Goal: Transaction & Acquisition: Purchase product/service

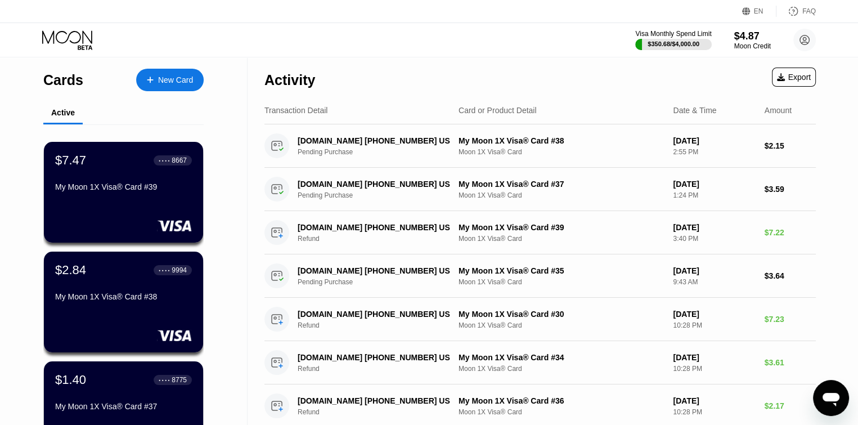
click at [162, 26] on div "Visa Monthly Spend Limit $350.68 / $4,000.00 $4.87 Moon Credit [PERSON_NAME] [E…" at bounding box center [429, 40] width 858 height 34
click at [377, 33] on div "Visa Monthly Spend Limit $350.68 / $4,000.00 $4.87 Moon Credit [PERSON_NAME] [E…" at bounding box center [429, 40] width 858 height 34
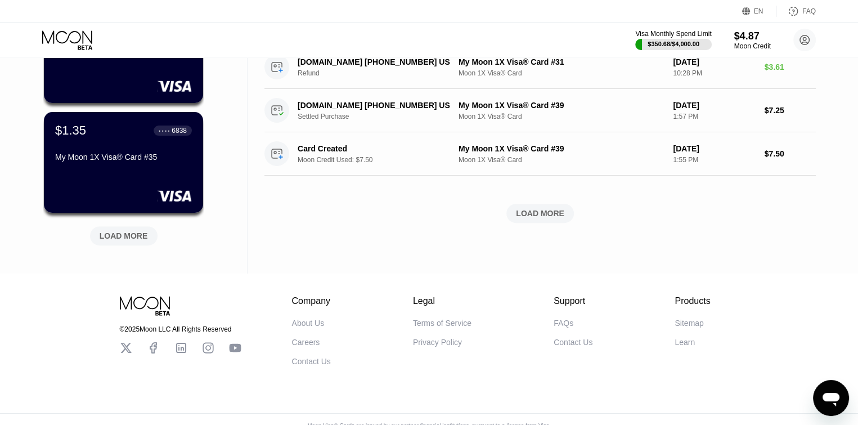
scroll to position [489, 0]
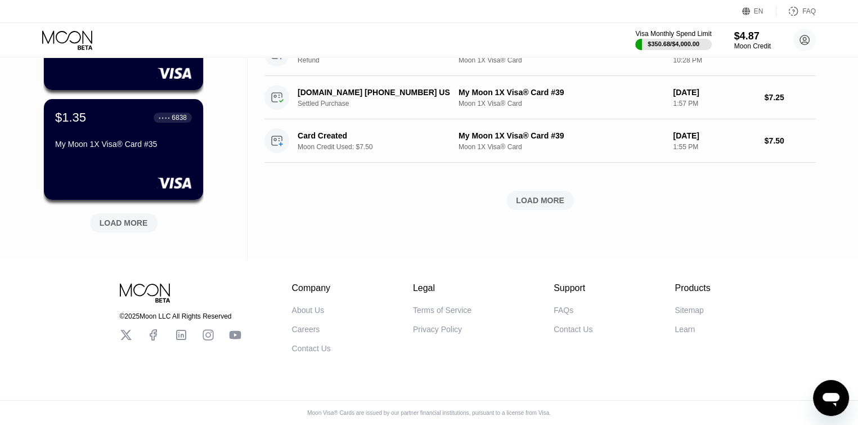
click at [113, 221] on div "LOAD MORE" at bounding box center [124, 222] width 68 height 19
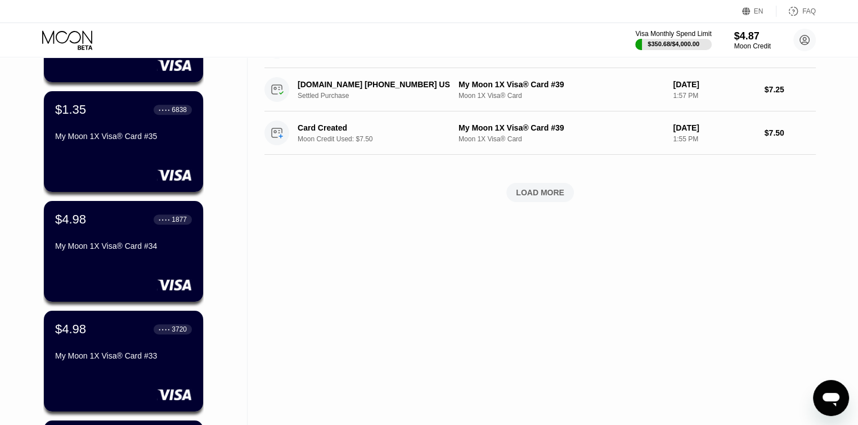
click at [216, 154] on div "Cards New Card Active $7.47 ● ● ● ● 8667 My Moon 1X Visa® Card #39 $2.84 ● ● ● …" at bounding box center [124, 184] width 248 height 1233
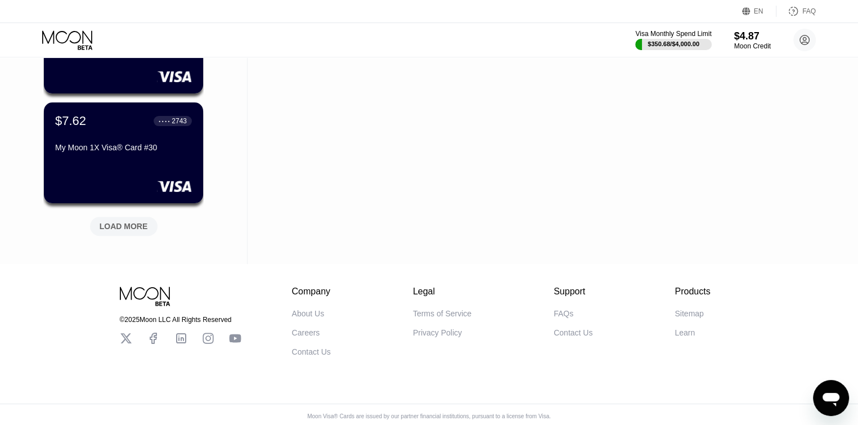
scroll to position [1029, 0]
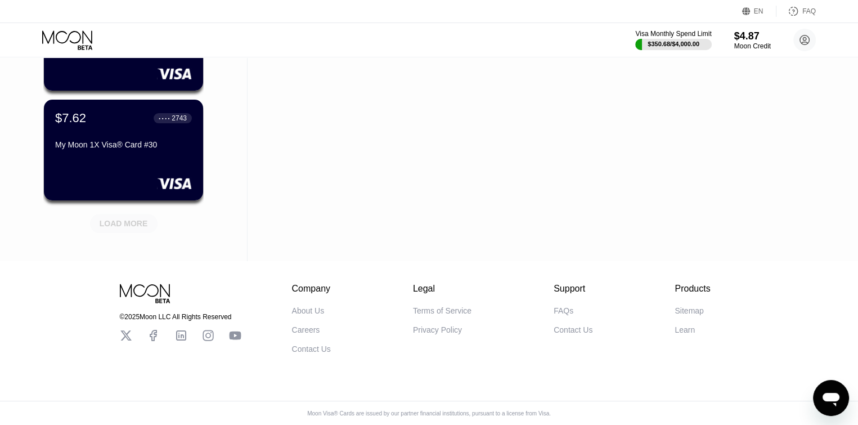
click at [123, 224] on div "LOAD MORE" at bounding box center [124, 223] width 48 height 10
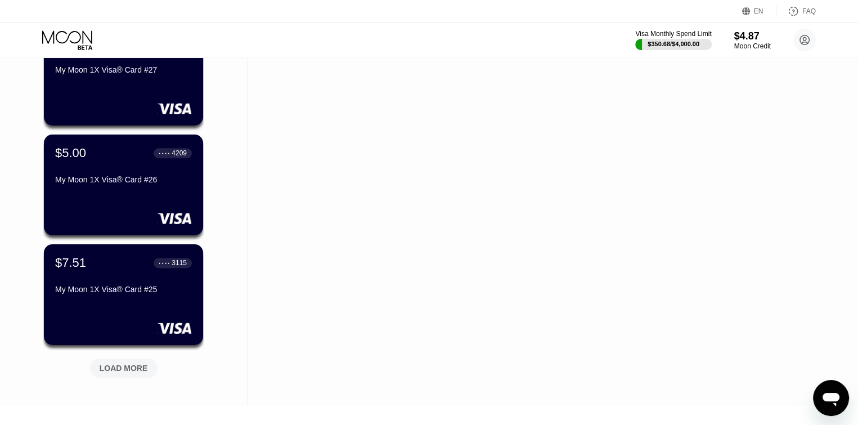
scroll to position [1435, 0]
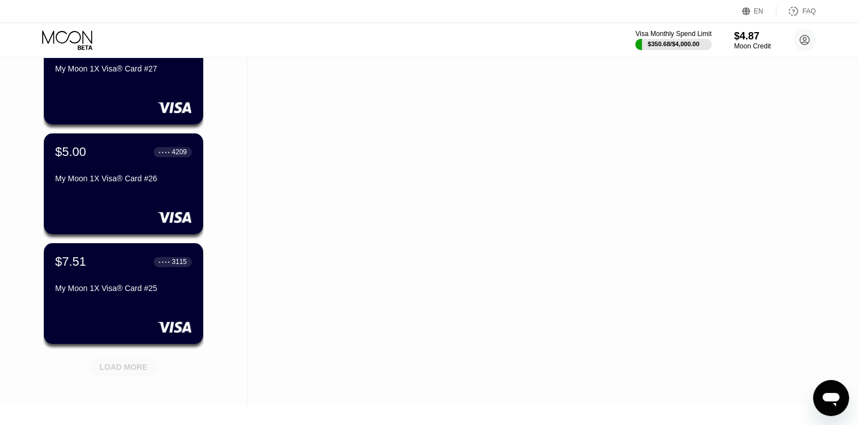
click at [131, 366] on div "LOAD MORE" at bounding box center [124, 367] width 48 height 10
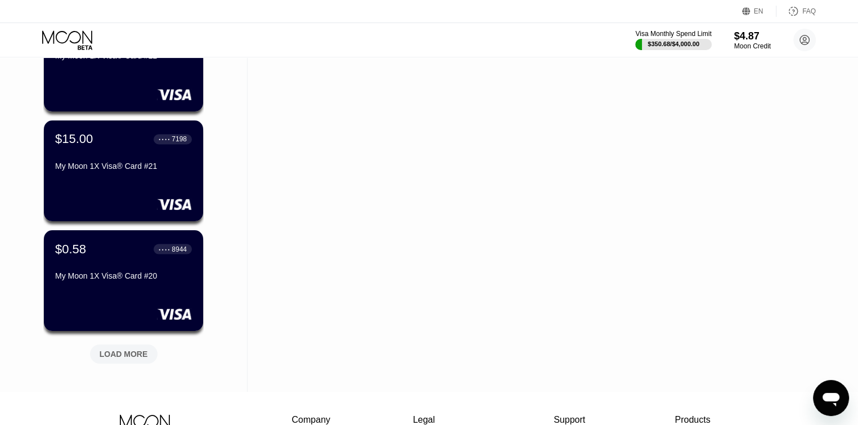
scroll to position [1997, 0]
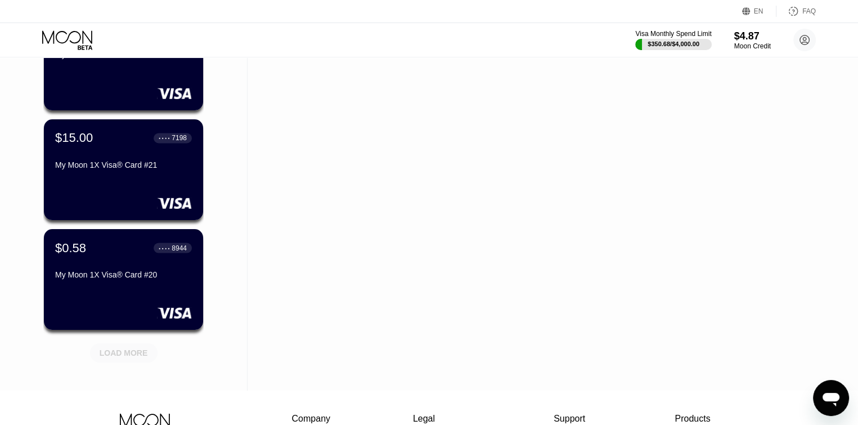
click at [124, 348] on div "LOAD MORE" at bounding box center [124, 353] width 48 height 10
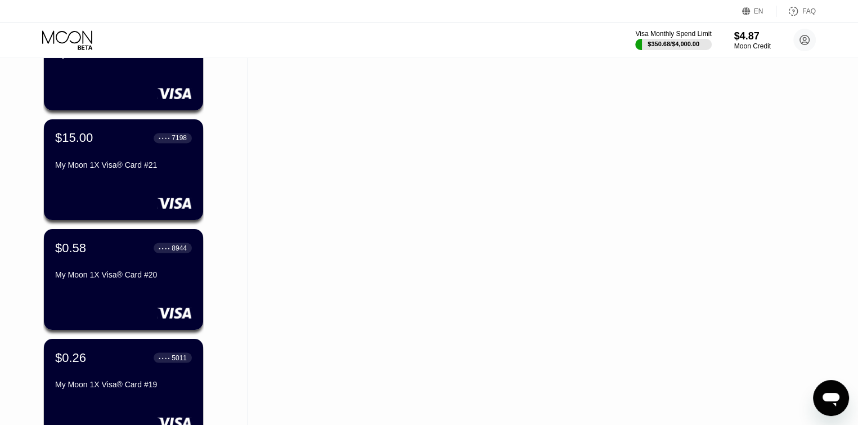
click at [110, 169] on div "My Moon 1X Visa® Card #21" at bounding box center [124, 164] width 138 height 9
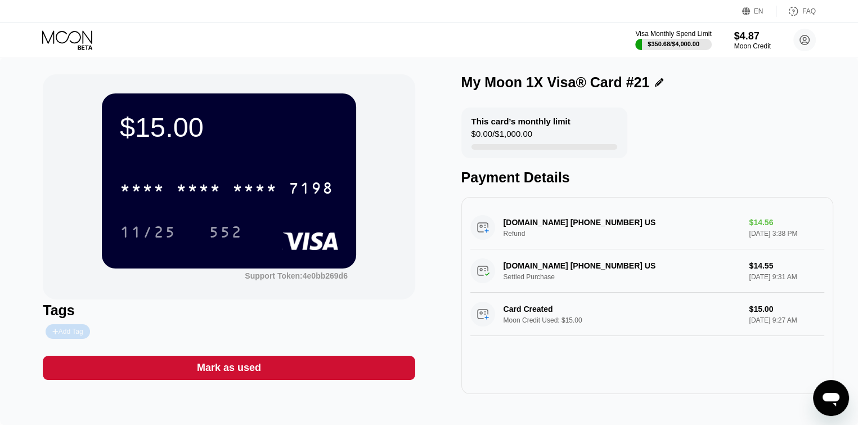
click at [70, 333] on div "Add Tag" at bounding box center [67, 331] width 30 height 8
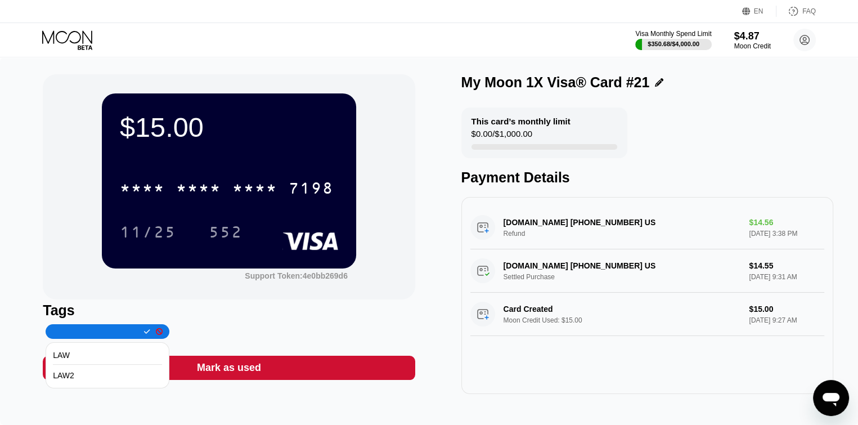
click at [82, 334] on input "text" at bounding box center [95, 331] width 86 height 8
type input "toro refunded"
click at [144, 332] on icon at bounding box center [147, 331] width 6 height 7
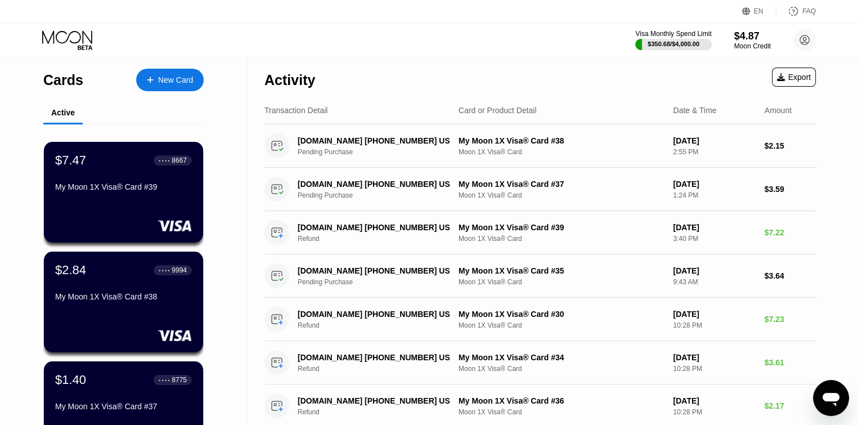
click at [263, 37] on div "Visa Monthly Spend Limit $350.68 / $4,000.00 $4.87 Moon Credit [PERSON_NAME] [E…" at bounding box center [429, 40] width 858 height 34
click at [153, 191] on div "My Moon 1X Visa® Card #39" at bounding box center [123, 186] width 137 height 9
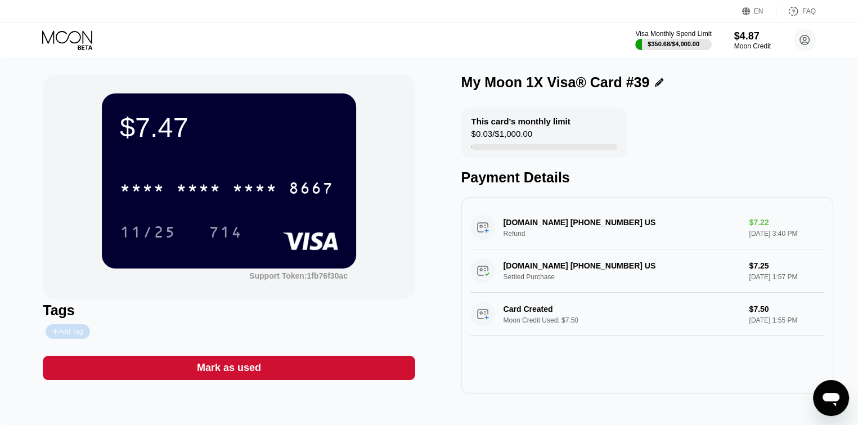
click at [68, 335] on div "Add Tag" at bounding box center [67, 331] width 30 height 8
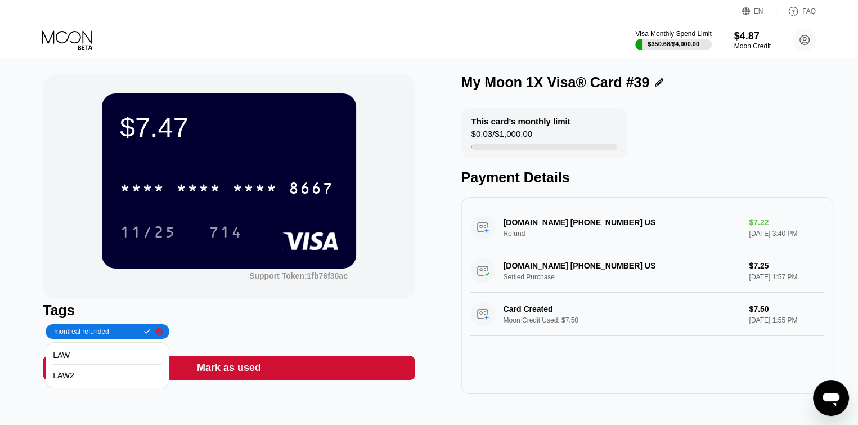
type input "montreal refunded"
click at [144, 334] on icon at bounding box center [147, 331] width 6 height 5
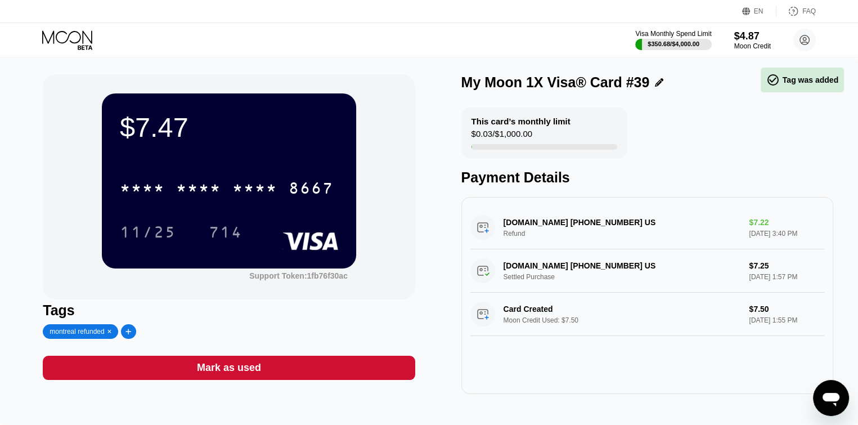
click at [72, 38] on icon at bounding box center [68, 40] width 52 height 20
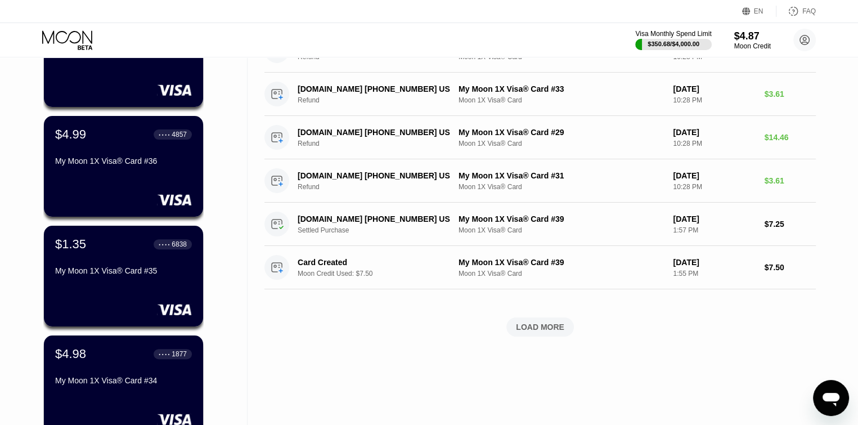
scroll to position [360, 0]
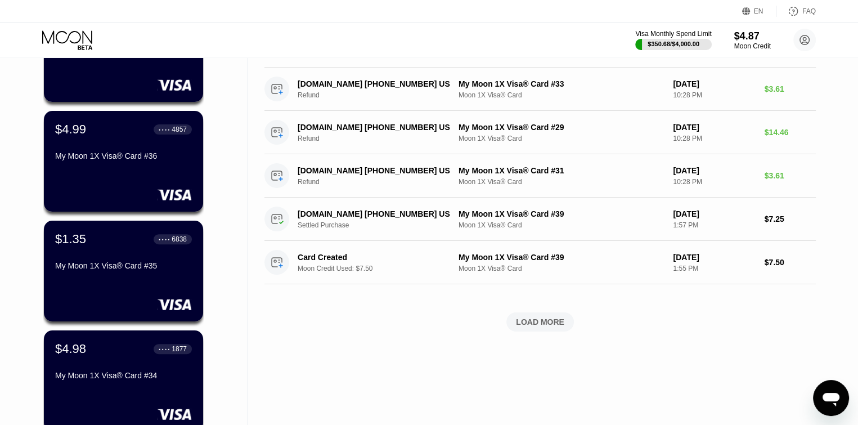
click at [106, 178] on div "$4.99 ● ● ● ● 4857 My Moon 1X Visa® Card #36" at bounding box center [123, 161] width 159 height 101
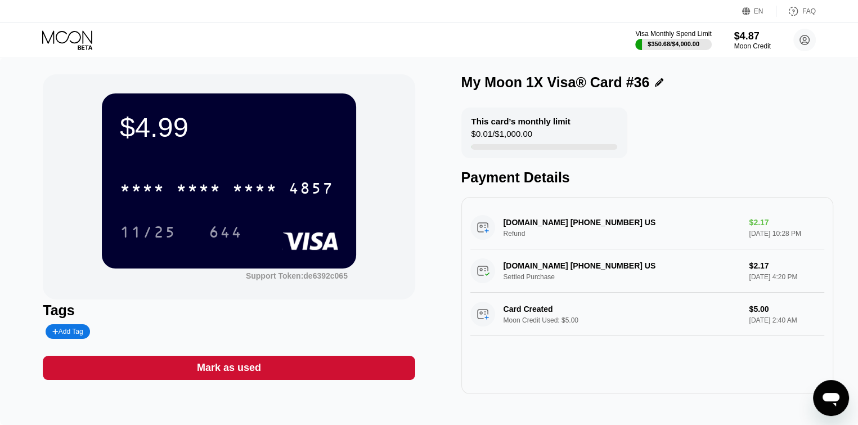
click at [60, 332] on div "Add Tag" at bounding box center [67, 331] width 30 height 8
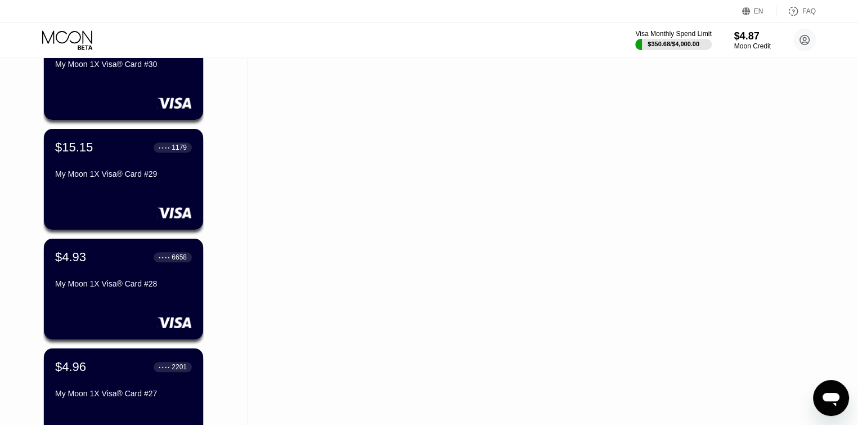
scroll to position [1125, 0]
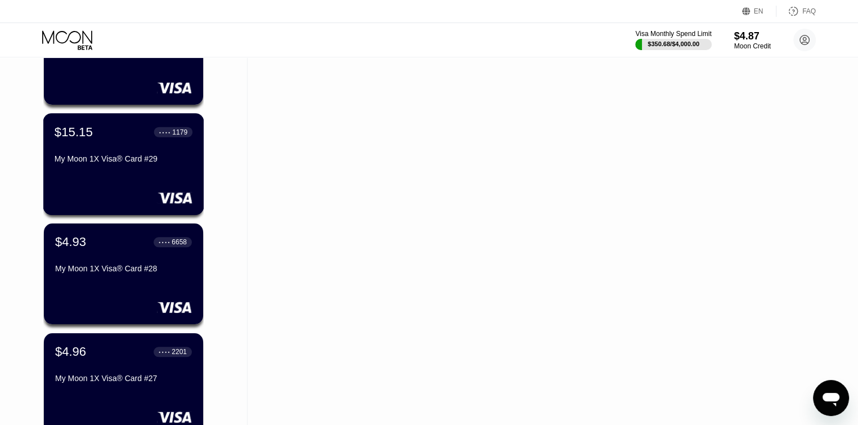
click at [151, 168] on div "My Moon 1X Visa® Card #29" at bounding box center [124, 161] width 138 height 14
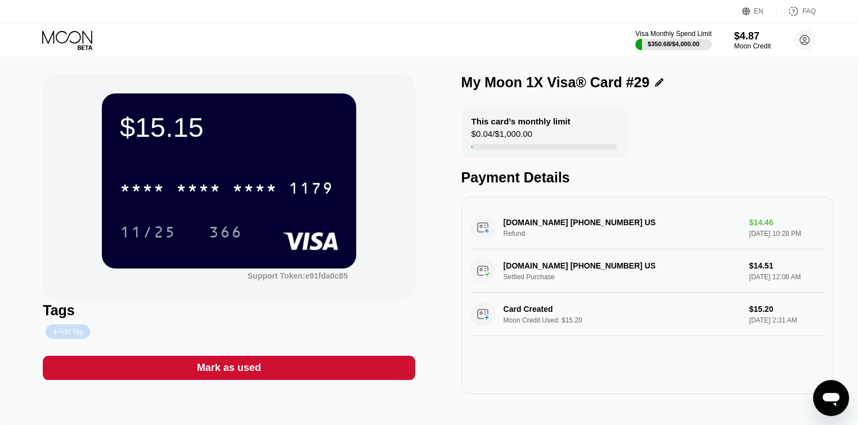
click at [77, 334] on div "Add Tag" at bounding box center [67, 331] width 30 height 8
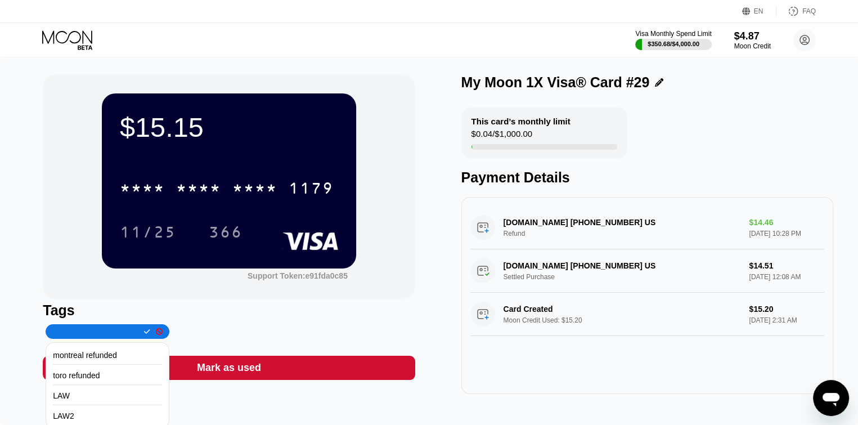
click at [62, 335] on input "text" at bounding box center [95, 331] width 86 height 8
type input "toro 2 refunded"
click at [144, 334] on icon at bounding box center [147, 331] width 6 height 5
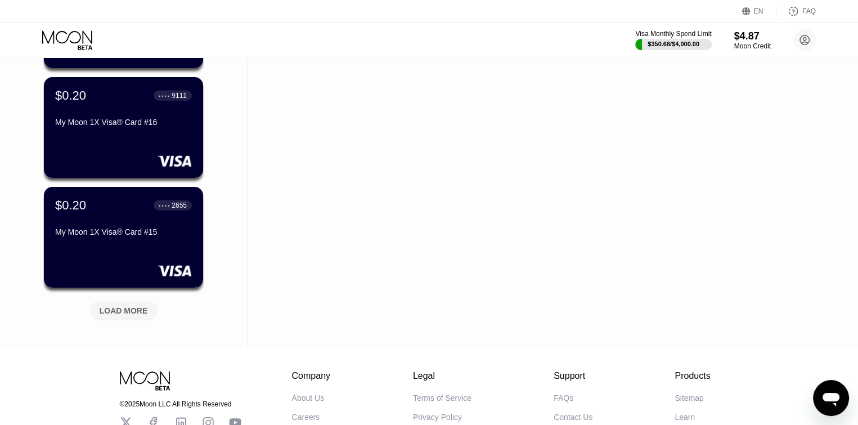
scroll to position [2610, 0]
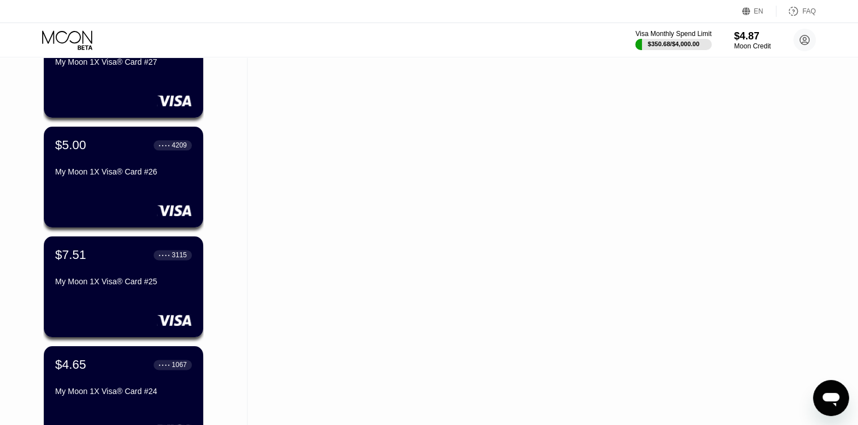
scroll to position [1440, 0]
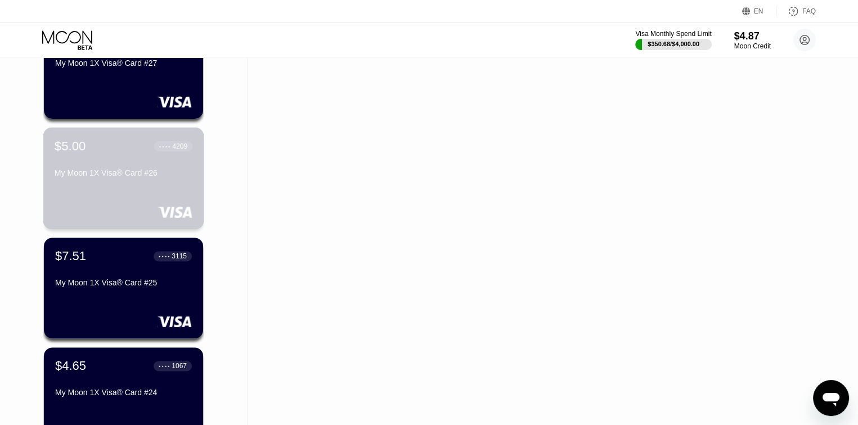
click at [106, 182] on div "My Moon 1X Visa® Card #26" at bounding box center [124, 175] width 138 height 14
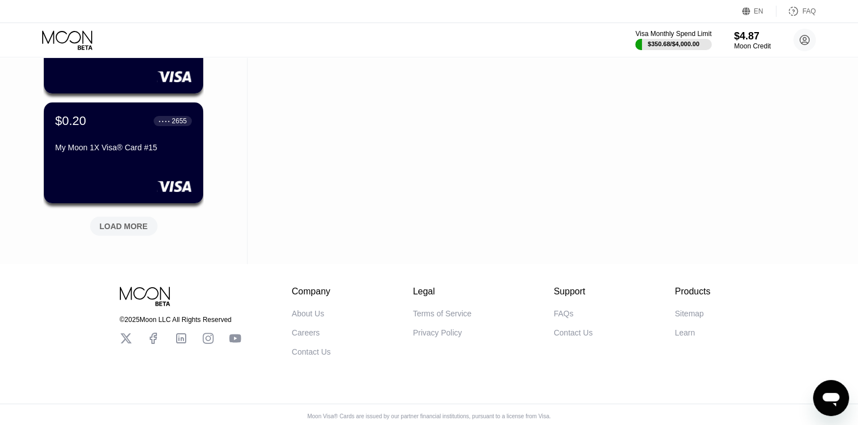
scroll to position [2683, 0]
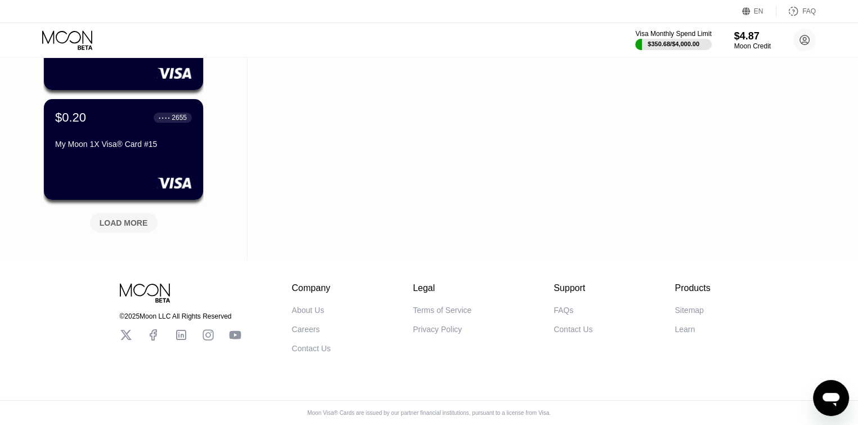
click at [125, 224] on div "LOAD MORE" at bounding box center [124, 222] width 68 height 19
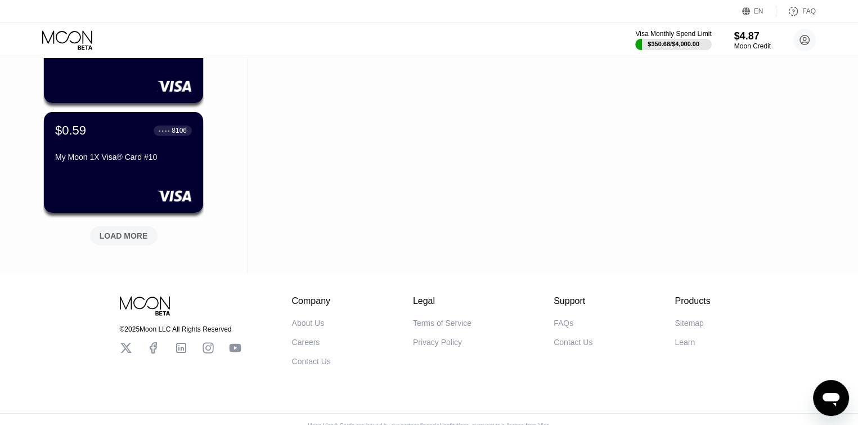
scroll to position [3231, 0]
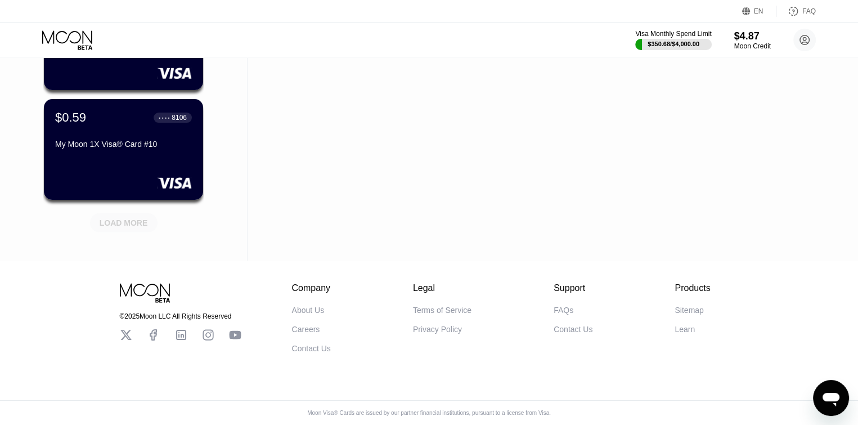
click at [138, 220] on div "LOAD MORE" at bounding box center [124, 223] width 48 height 10
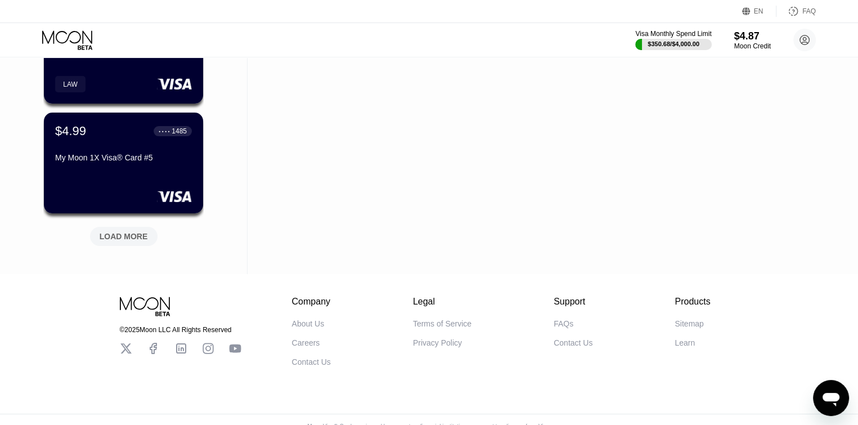
scroll to position [3780, 0]
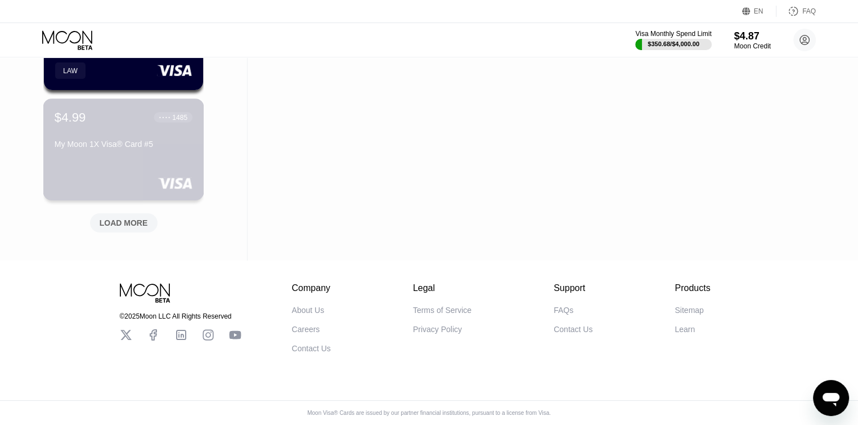
click at [151, 147] on div "My Moon 1X Visa® Card #5" at bounding box center [124, 147] width 138 height 14
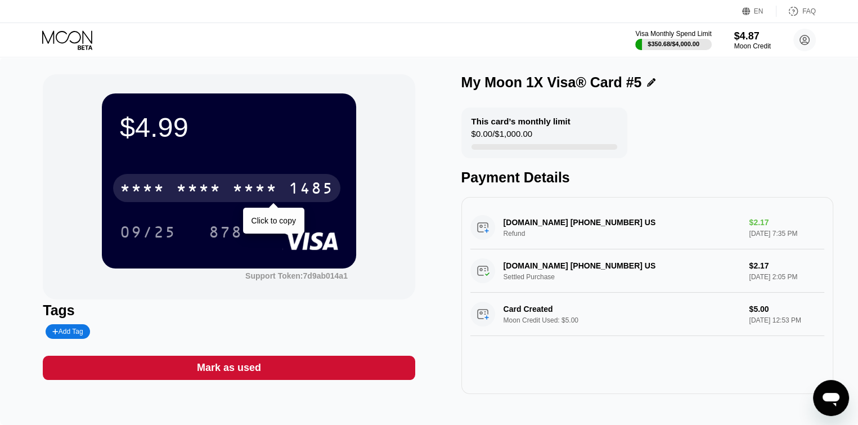
click at [267, 185] on div "* * * *" at bounding box center [254, 190] width 45 height 18
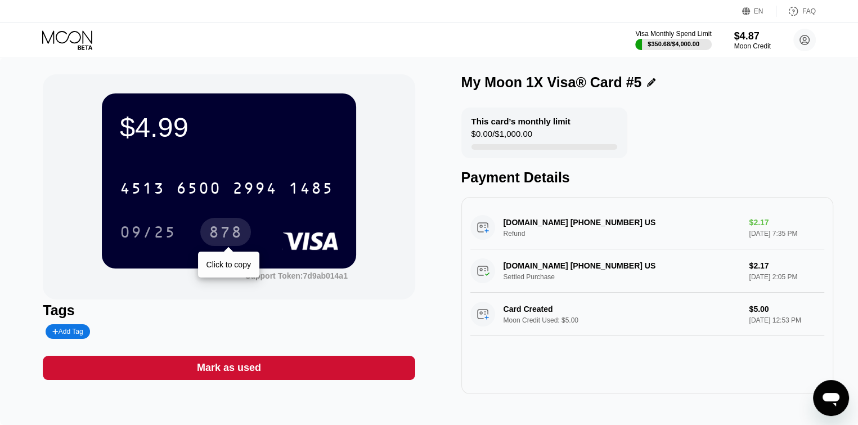
click at [227, 236] on div "878" at bounding box center [226, 233] width 34 height 18
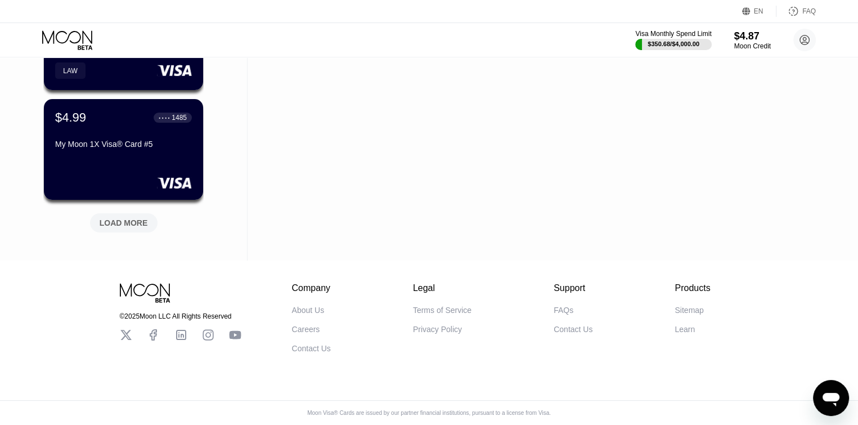
scroll to position [3780, 0]
click at [113, 218] on div "LOAD MORE" at bounding box center [124, 223] width 48 height 10
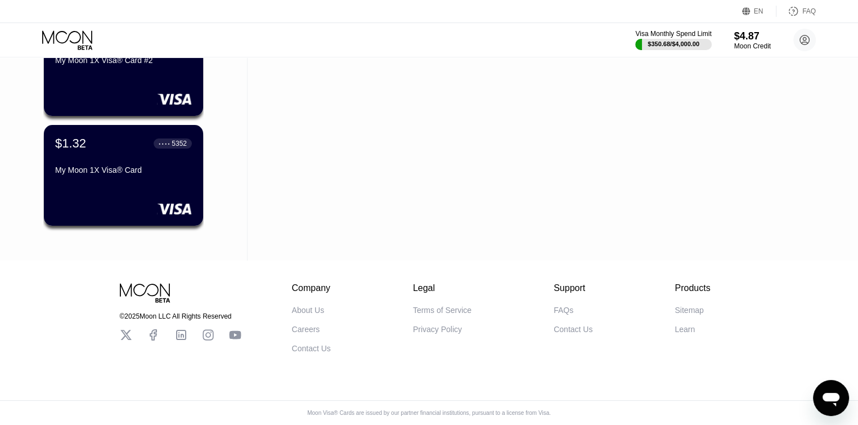
scroll to position [4193, 0]
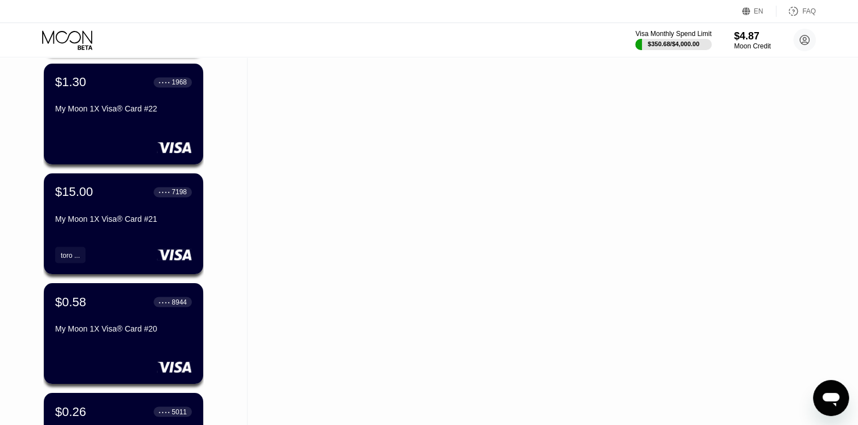
scroll to position [1921, 0]
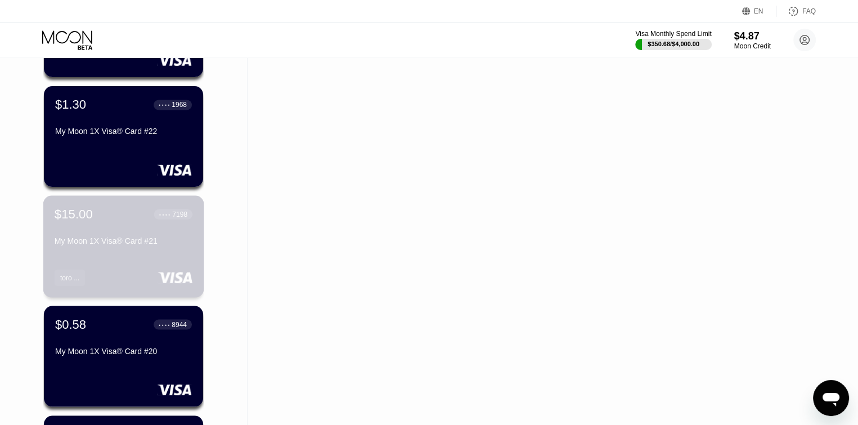
click at [110, 238] on div "$15.00 ● ● ● ● 7198 My Moon 1X Visa® Card #21" at bounding box center [124, 227] width 138 height 43
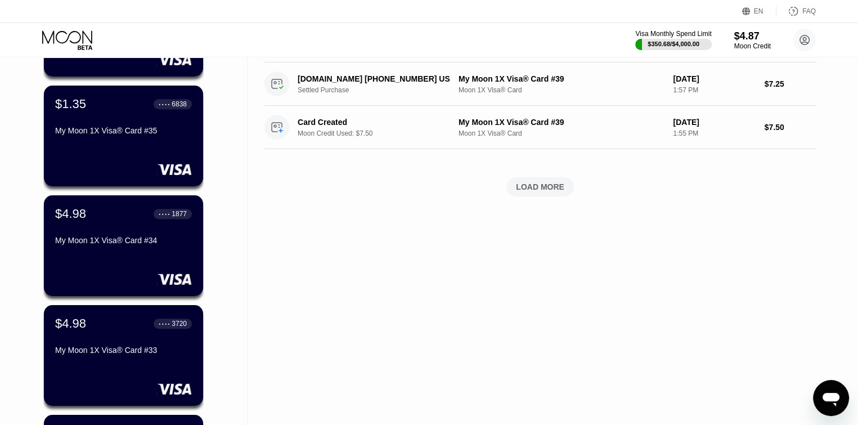
scroll to position [518, 0]
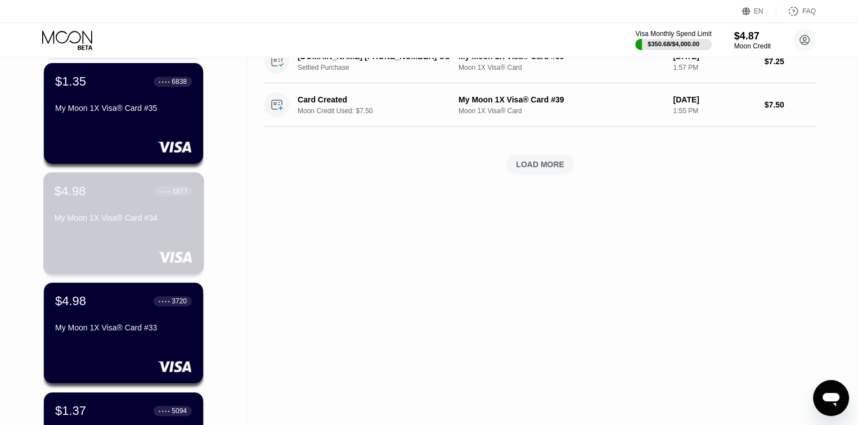
click at [111, 206] on div "$4.98 ● ● ● ● 1877 My Moon 1X Visa® Card #34" at bounding box center [124, 204] width 138 height 43
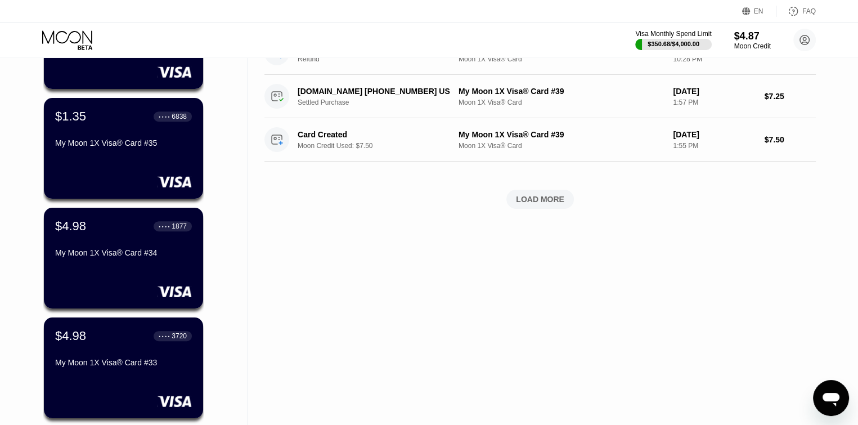
scroll to position [518, 0]
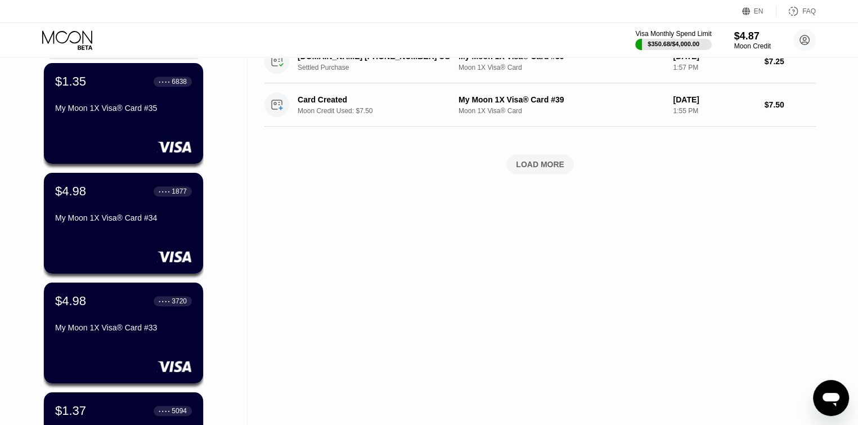
click at [217, 34] on div "Visa Monthly Spend Limit $350.68 / $4,000.00 $4.87 Moon Credit [PERSON_NAME] [E…" at bounding box center [429, 40] width 858 height 34
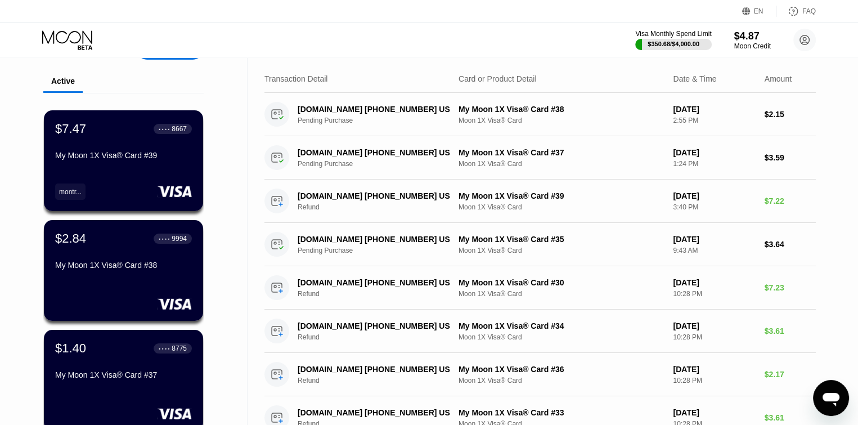
scroll to position [0, 0]
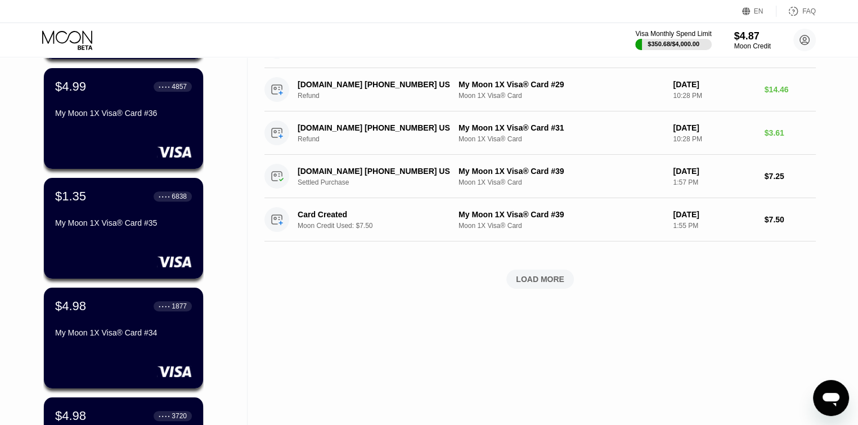
scroll to position [405, 0]
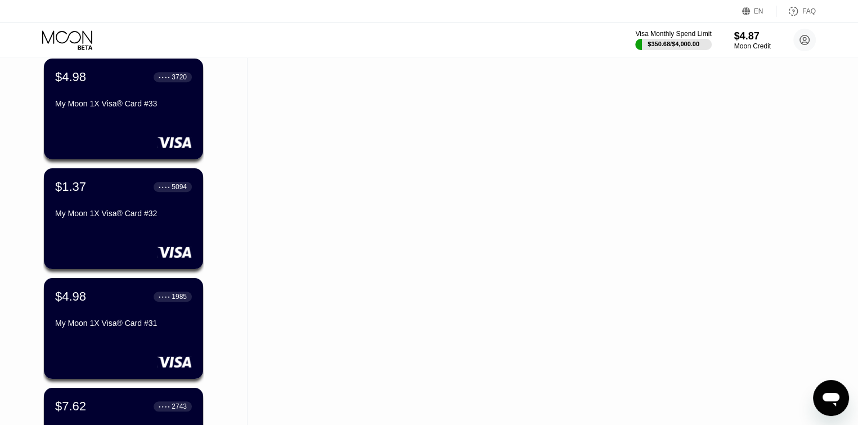
scroll to position [743, 0]
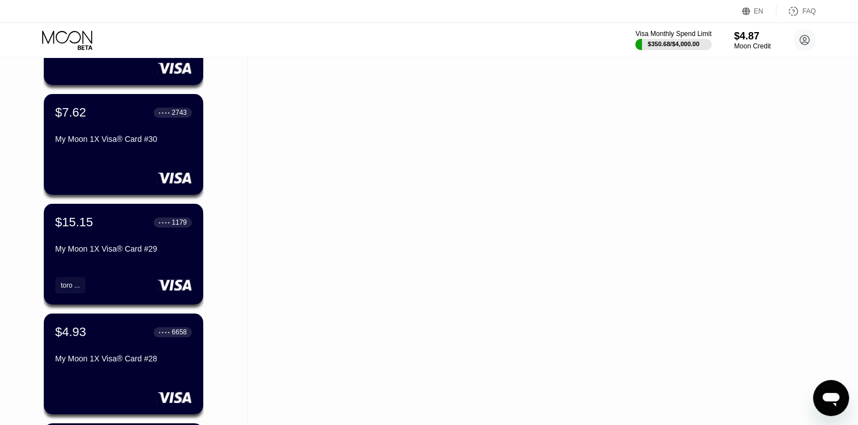
scroll to position [1058, 0]
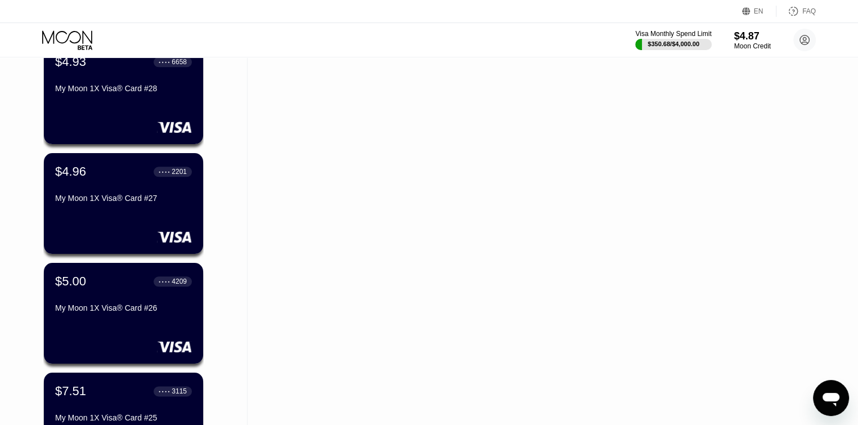
scroll to position [1328, 0]
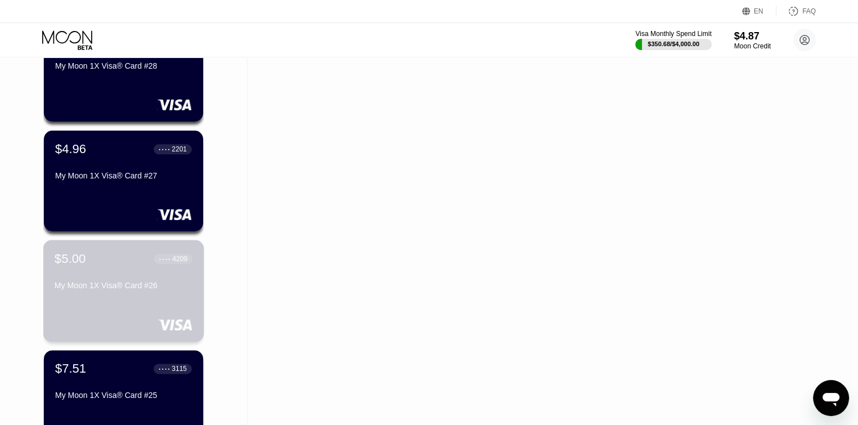
click at [124, 285] on div "My Moon 1X Visa® Card #26" at bounding box center [124, 285] width 138 height 9
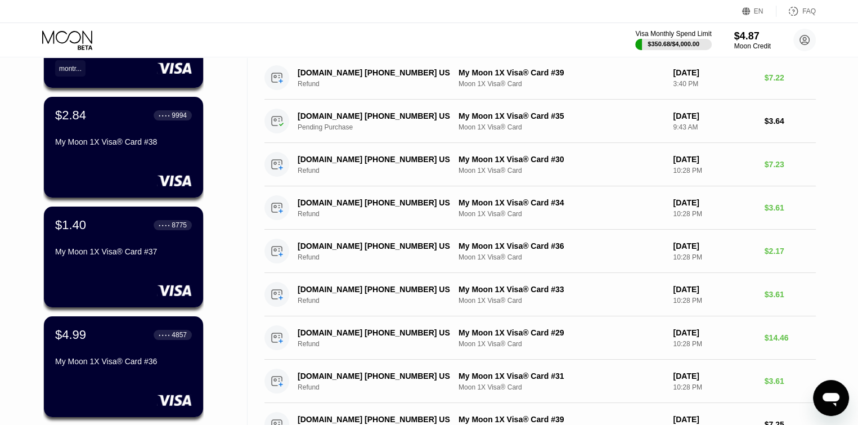
scroll to position [135, 0]
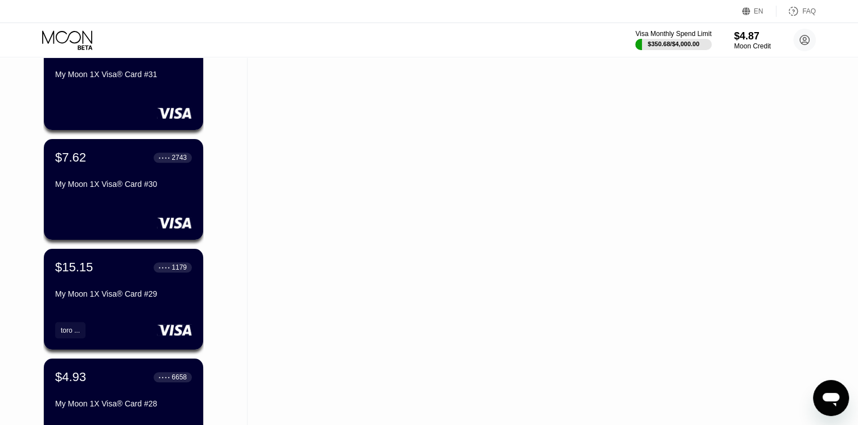
scroll to position [1013, 0]
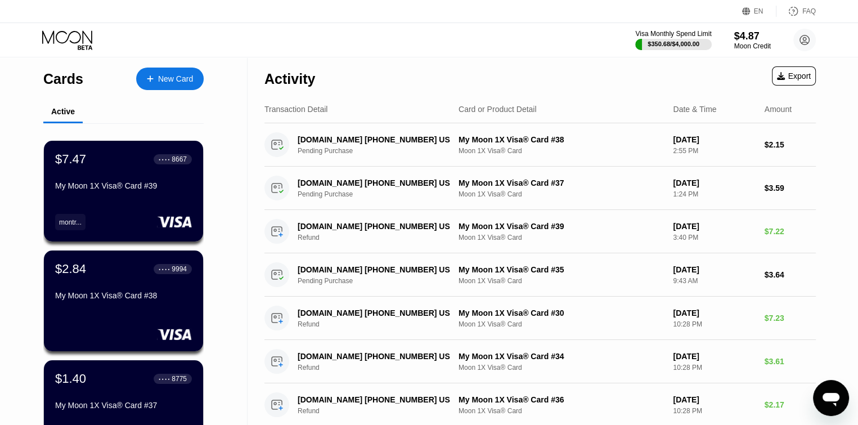
scroll to position [0, 0]
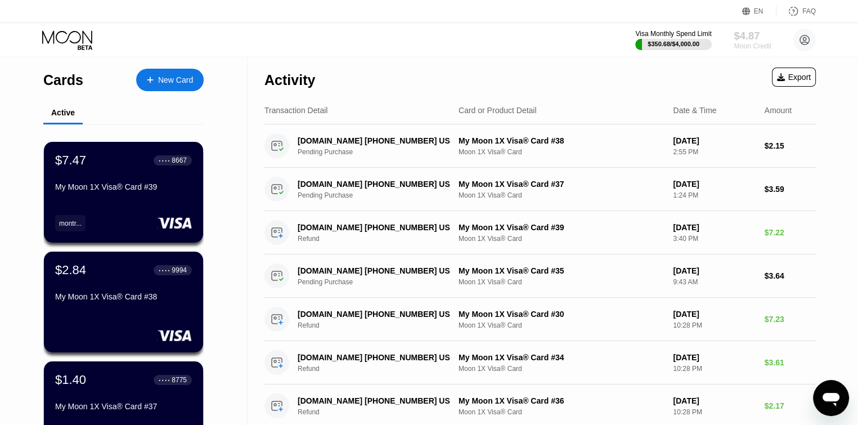
click at [747, 32] on div "$4.87" at bounding box center [753, 36] width 38 height 12
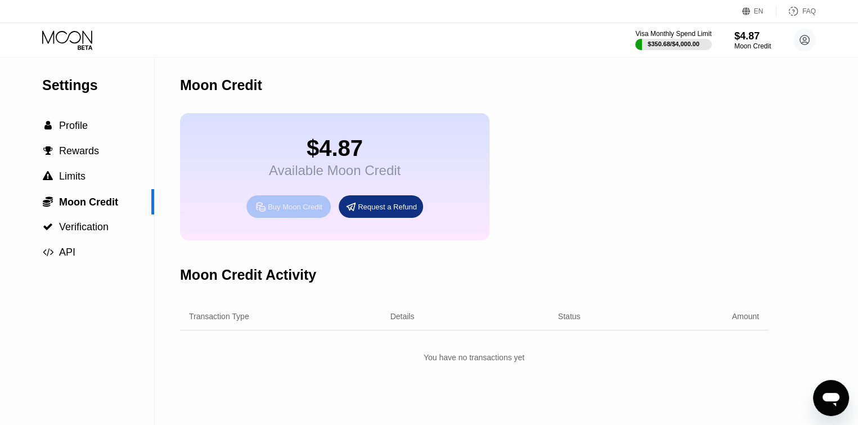
click at [291, 212] on div "Buy Moon Credit" at bounding box center [295, 207] width 55 height 10
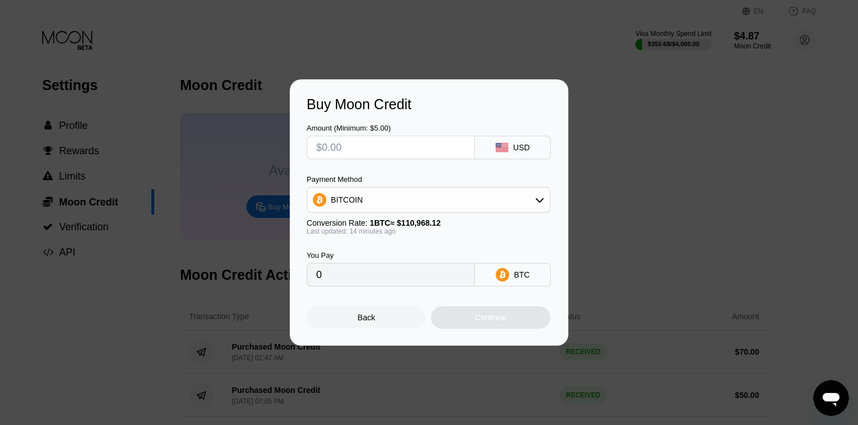
click at [358, 149] on input "text" at bounding box center [390, 147] width 149 height 23
type input "$10"
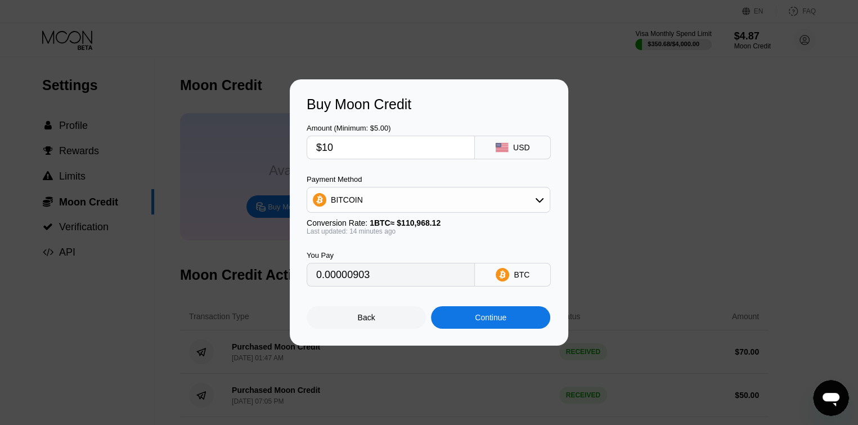
type input "0.00009028"
type input "$10"
click at [497, 322] on div "Continue" at bounding box center [491, 317] width 32 height 9
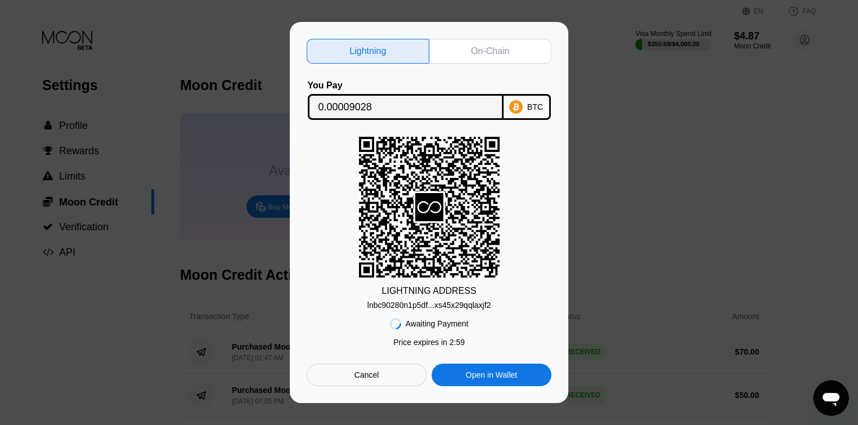
click at [484, 50] on div "On-Chain" at bounding box center [490, 51] width 38 height 11
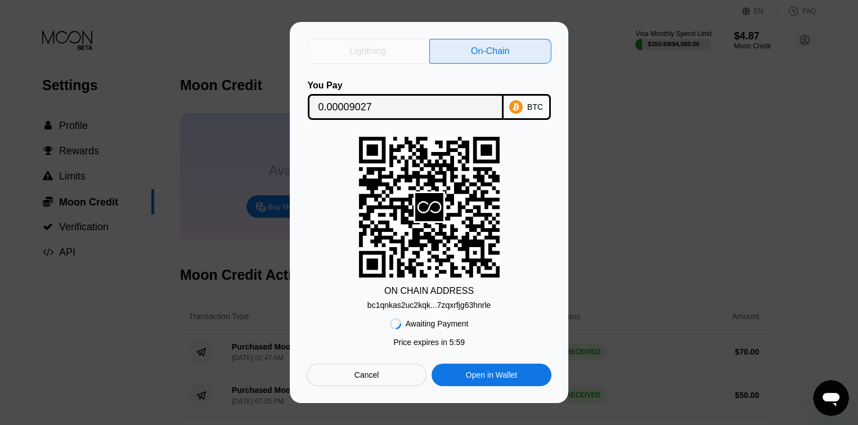
click at [358, 48] on div "Lightning" at bounding box center [367, 51] width 37 height 11
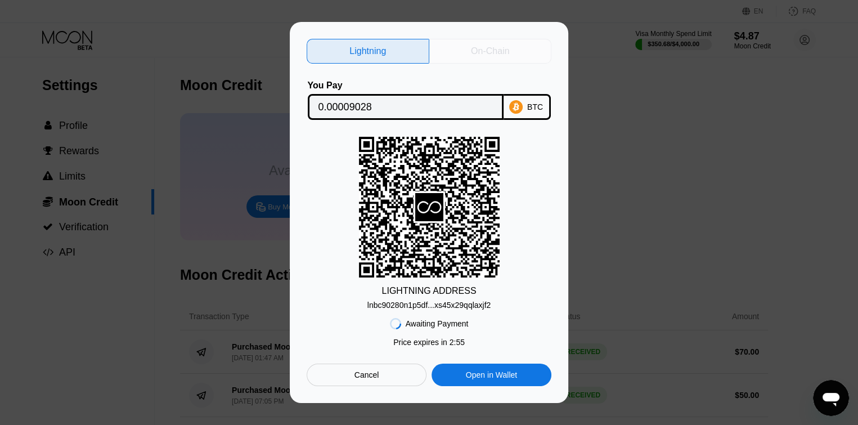
click at [486, 47] on div "On-Chain" at bounding box center [490, 51] width 38 height 11
type input "0.00009027"
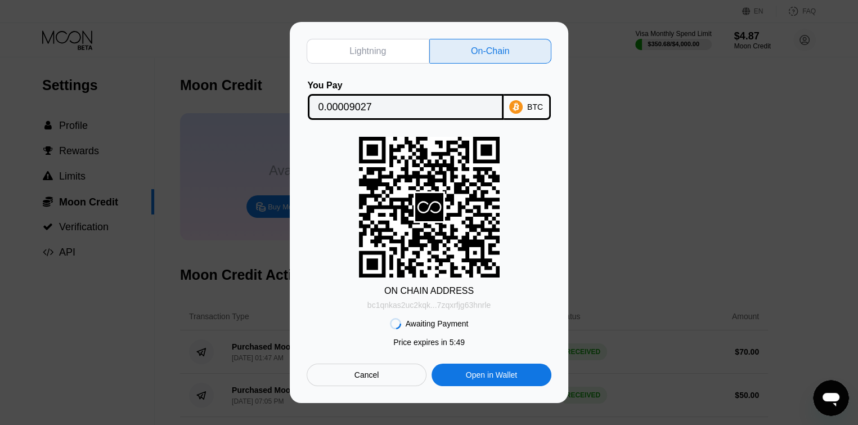
click at [474, 304] on div "bc1qnkas2uc2kqk...7zqxrfjg63hnrle" at bounding box center [428, 304] width 123 height 9
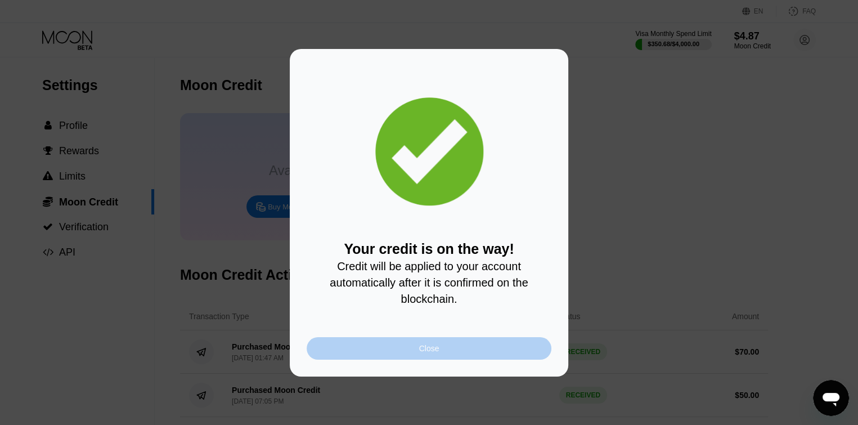
click at [399, 354] on div "Close" at bounding box center [429, 348] width 245 height 23
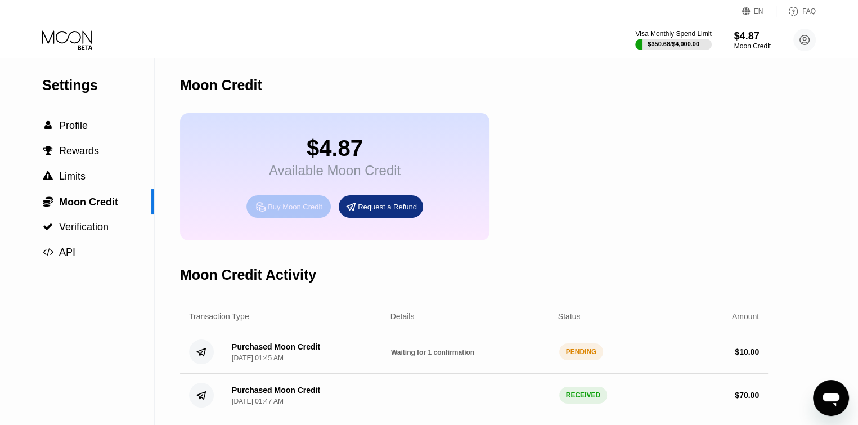
click at [295, 212] on div "Buy Moon Credit" at bounding box center [295, 207] width 55 height 10
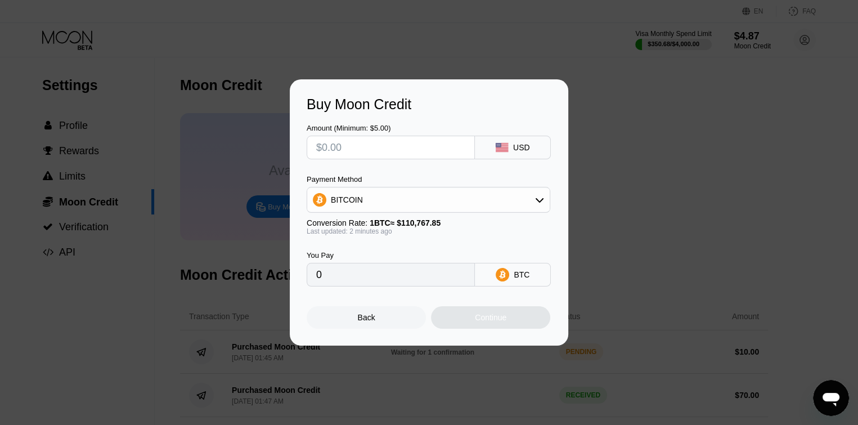
click at [433, 147] on input "text" at bounding box center [390, 147] width 149 height 23
type input "$1"
type input "0.00000903"
type input "$15"
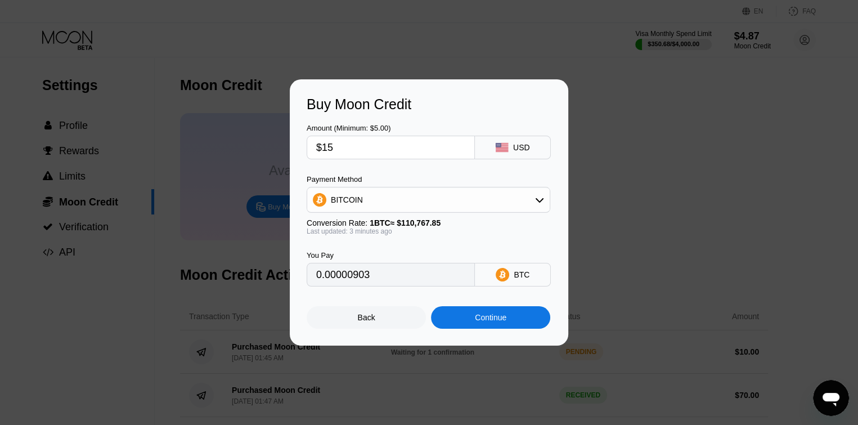
type input "0.00013542"
type input "$1"
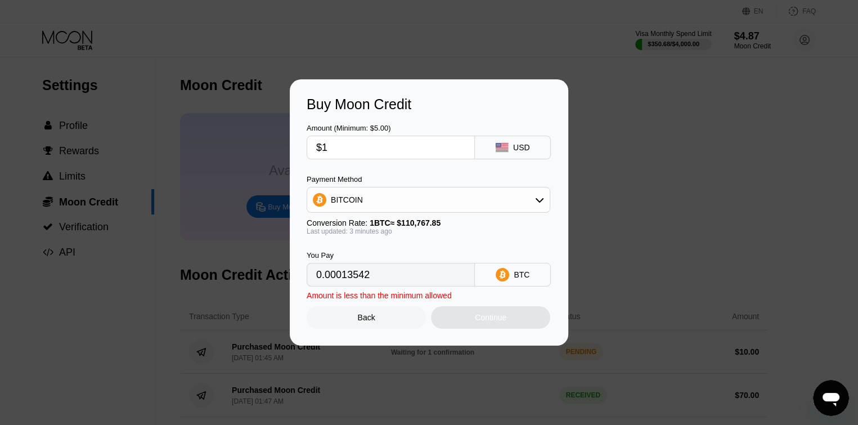
type input "0.00000903"
type input "0"
type input "$2"
type input "0.00001806"
type input "$20"
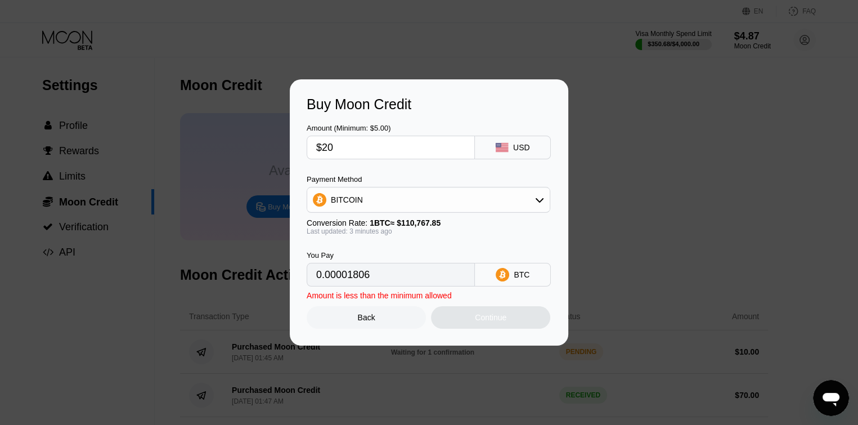
type input "0.00018056"
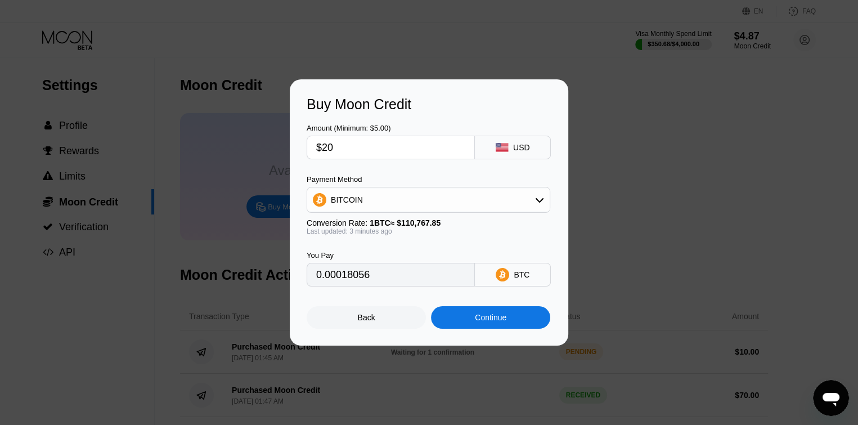
type input "$20"
click at [491, 320] on div "Continue" at bounding box center [491, 317] width 32 height 9
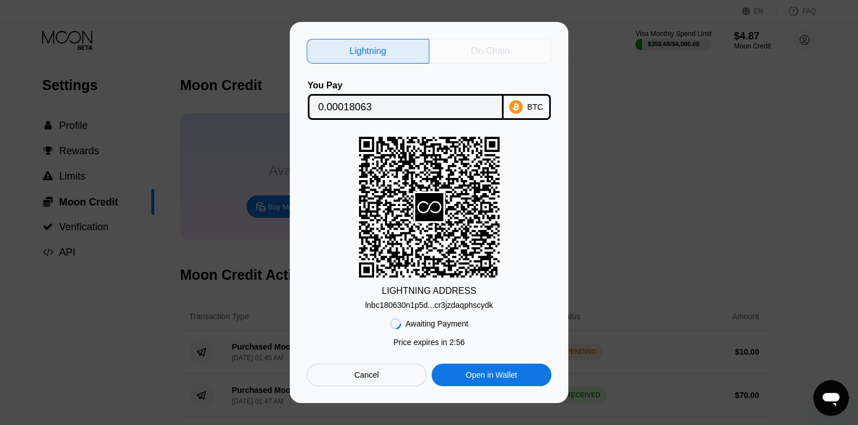
click at [495, 55] on div "On-Chain" at bounding box center [490, 51] width 123 height 25
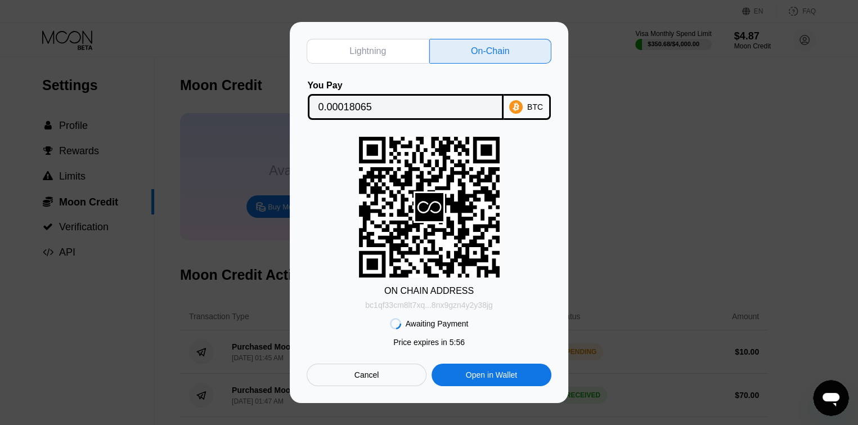
click at [479, 305] on div "bc1qf33cm8lt7xq...8nx9gzn4y2y38jg" at bounding box center [428, 304] width 127 height 9
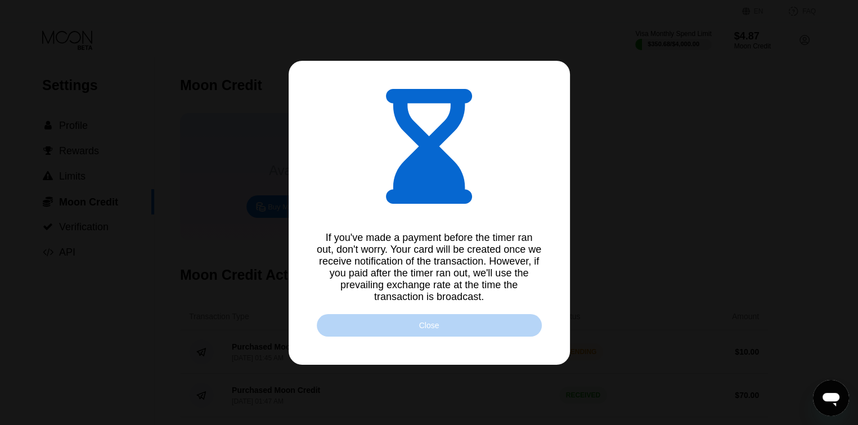
click at [422, 327] on div "Close" at bounding box center [429, 325] width 20 height 9
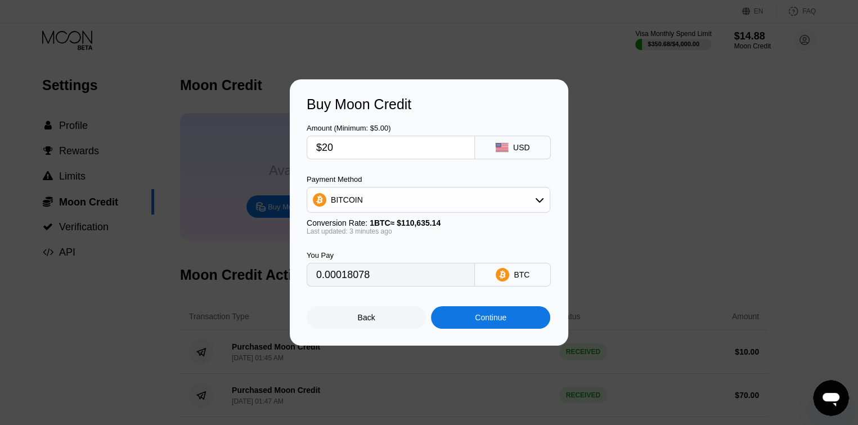
type input "0.00018064"
click at [486, 322] on div "Continue" at bounding box center [491, 317] width 32 height 9
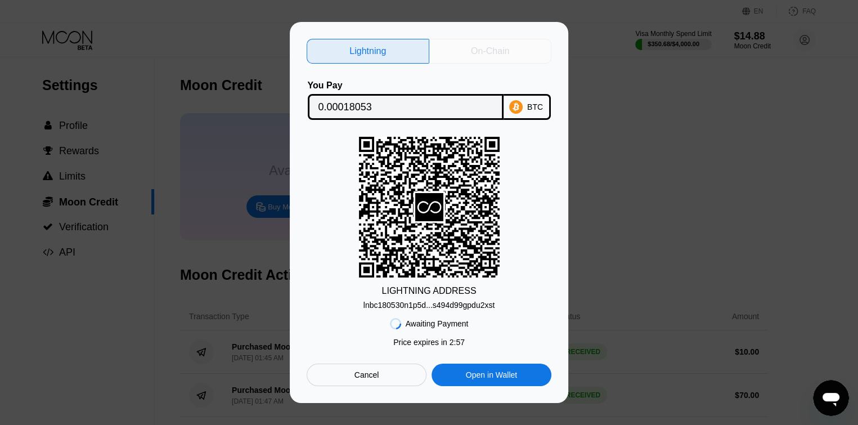
click at [495, 50] on div "On-Chain" at bounding box center [490, 51] width 38 height 11
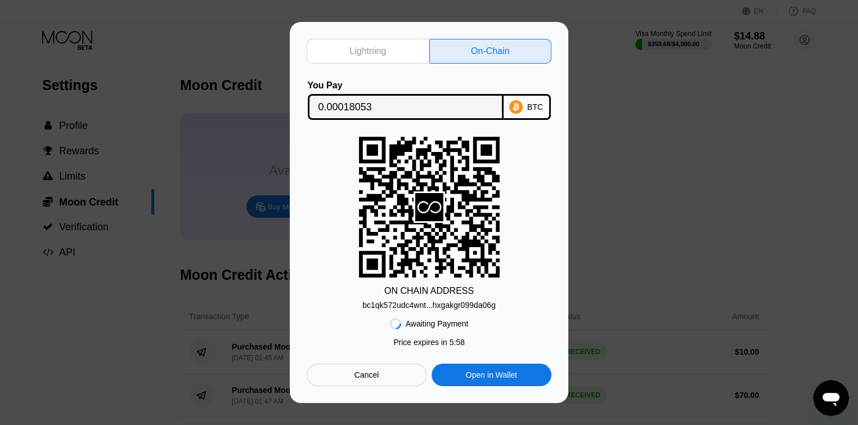
click at [487, 305] on div "bc1qk572udc4wnt...hxgakgr099da06g" at bounding box center [428, 304] width 133 height 9
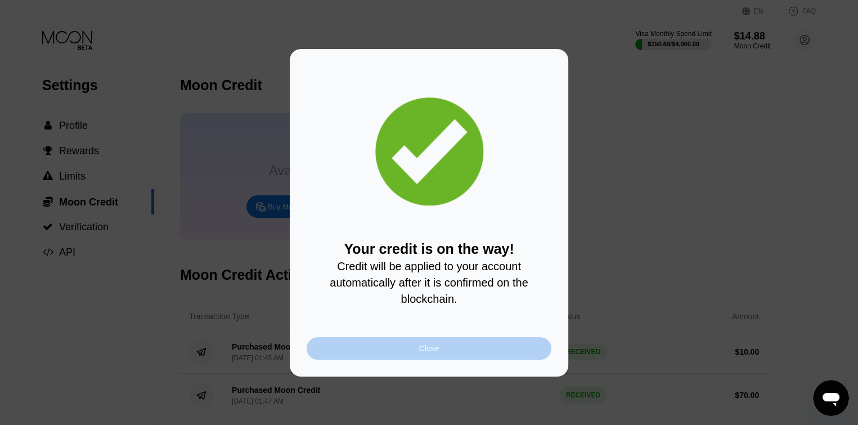
click at [396, 358] on div "Close" at bounding box center [429, 348] width 245 height 23
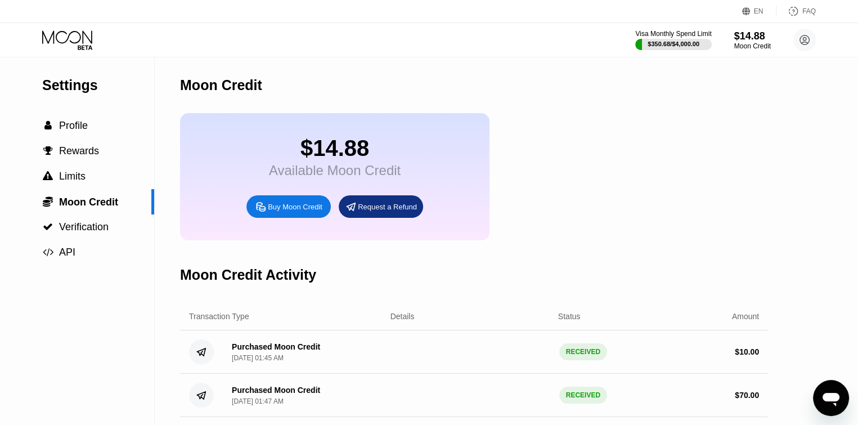
click at [73, 40] on icon at bounding box center [68, 40] width 52 height 20
